Goal: Task Accomplishment & Management: Complete application form

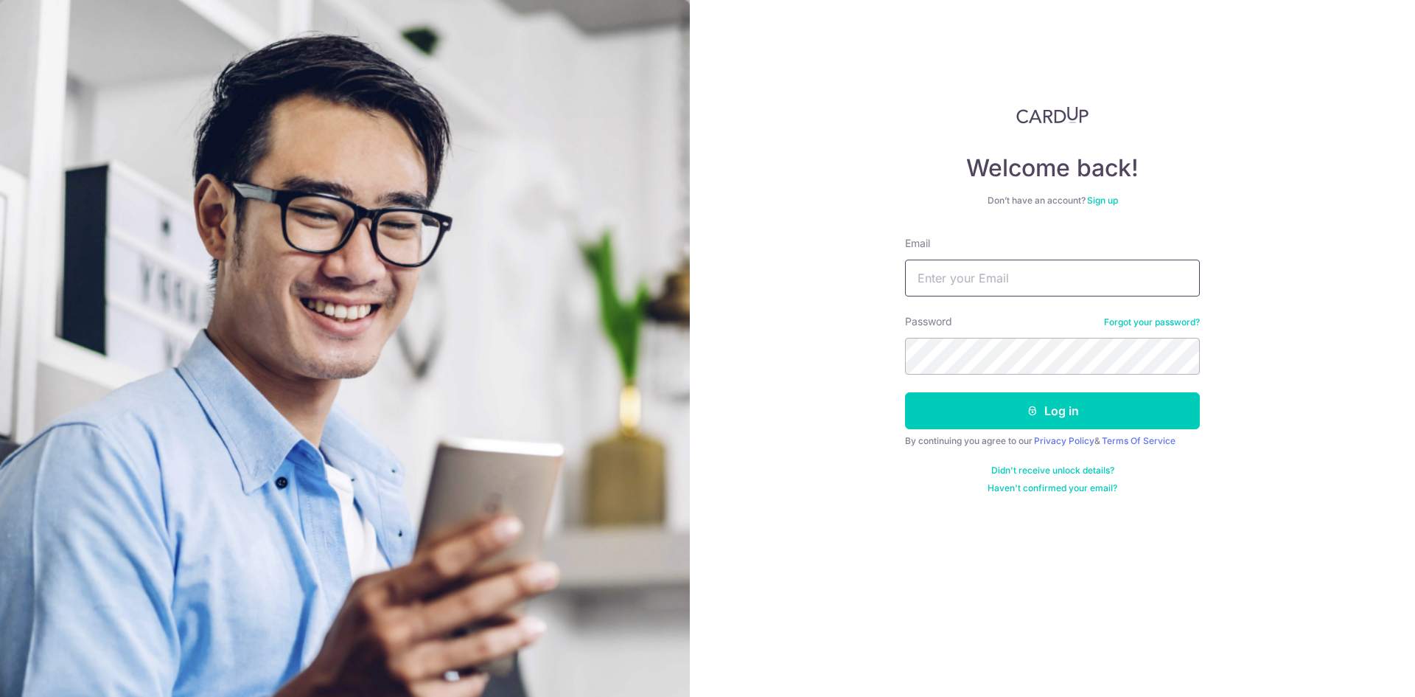
type input "[EMAIL_ADDRESS][DOMAIN_NAME]"
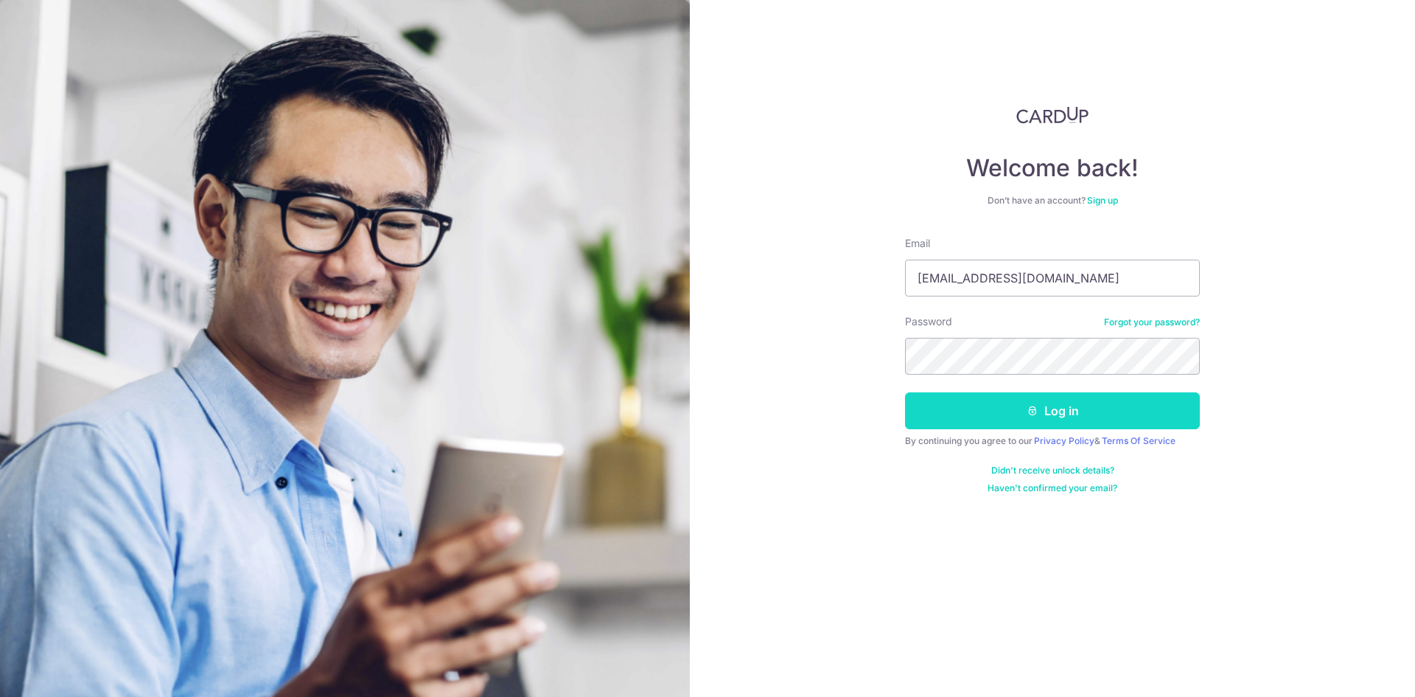
click at [1025, 408] on button "Log in" at bounding box center [1052, 410] width 295 height 37
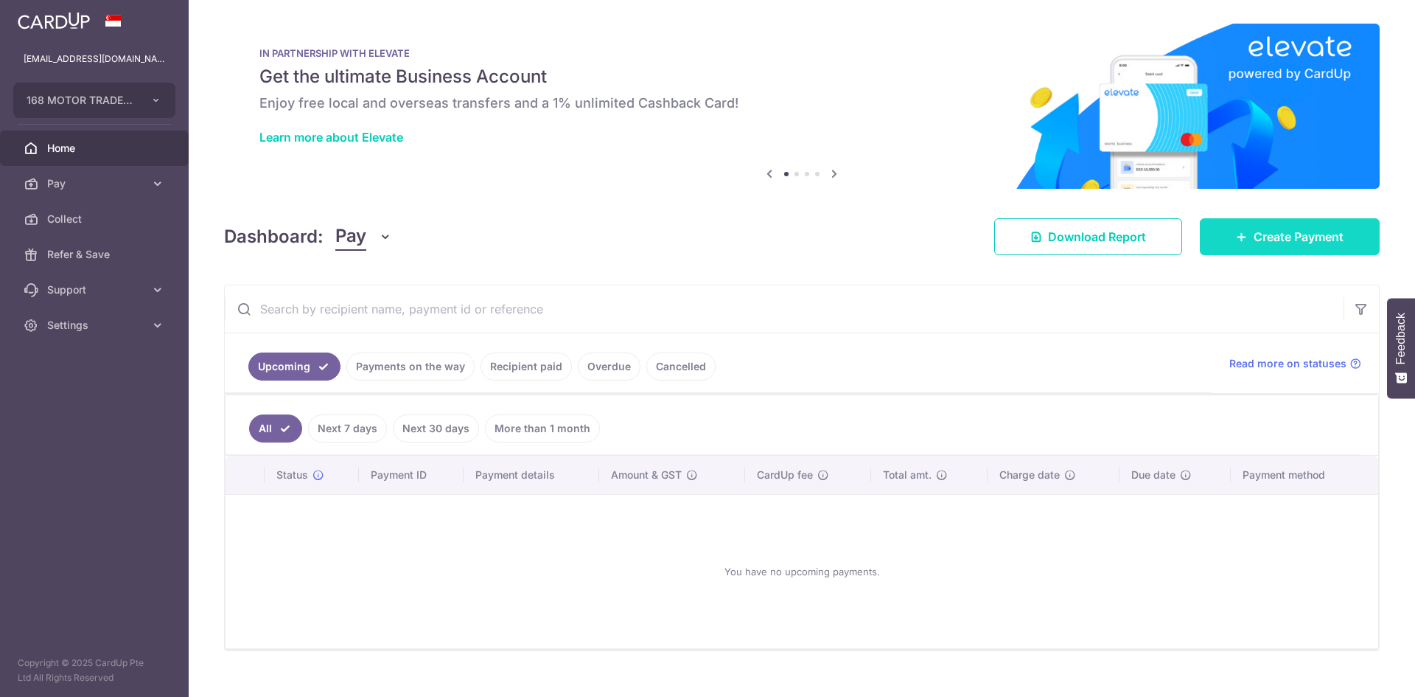
click at [1272, 245] on link "Create Payment" at bounding box center [1290, 236] width 180 height 37
